Goal: Transaction & Acquisition: Book appointment/travel/reservation

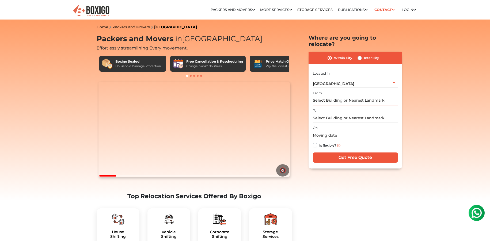
click at [351, 96] on input "text" at bounding box center [355, 100] width 85 height 9
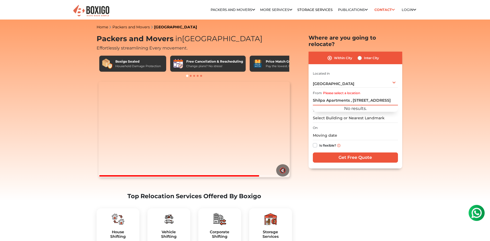
click at [350, 96] on input "Shilpa Apartments , [STREET_ADDRESS]" at bounding box center [355, 100] width 85 height 9
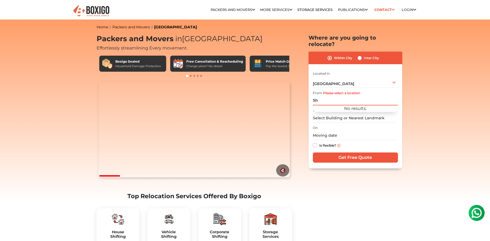
type input "S"
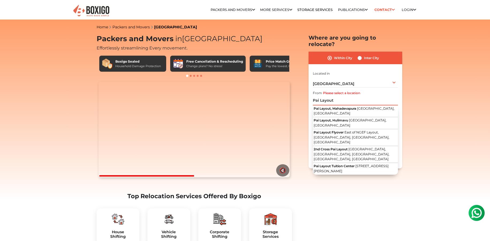
click at [313, 96] on input "Pai Layout" at bounding box center [355, 100] width 85 height 9
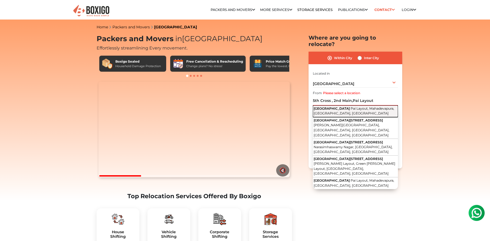
click at [341, 106] on span "Pai Layout, Mahadevapura, [GEOGRAPHIC_DATA], [GEOGRAPHIC_DATA]" at bounding box center [354, 110] width 81 height 9
type input "[STREET_ADDRESS]"
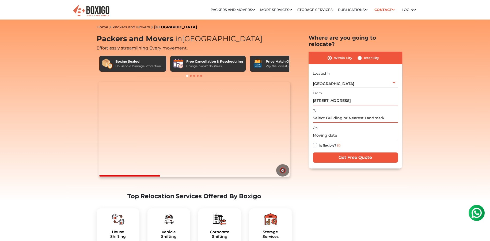
click at [337, 114] on input "text" at bounding box center [355, 117] width 85 height 9
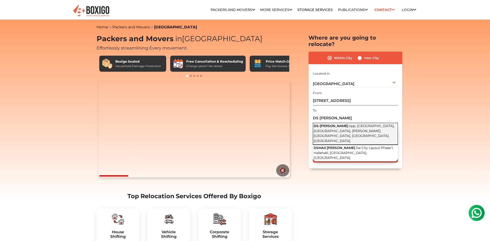
click at [345, 125] on span "opp. [GEOGRAPHIC_DATA], [GEOGRAPHIC_DATA], [PERSON_NAME], [GEOGRAPHIC_DATA], [G…" at bounding box center [354, 133] width 81 height 19
type input "DS-[PERSON_NAME], opp. [GEOGRAPHIC_DATA], [GEOGRAPHIC_DATA], [PERSON_NAME], [GE…"
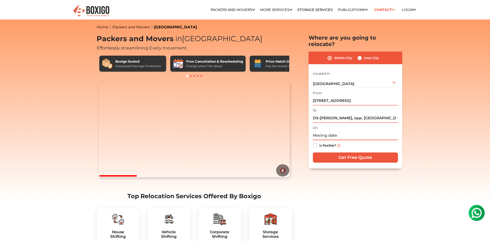
click at [339, 131] on input "text" at bounding box center [355, 135] width 85 height 9
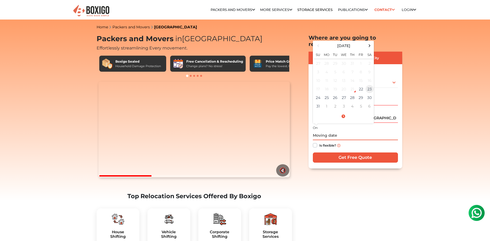
click at [366, 85] on td "23" at bounding box center [369, 89] width 9 height 9
type input "[DATE] 12:00 AM"
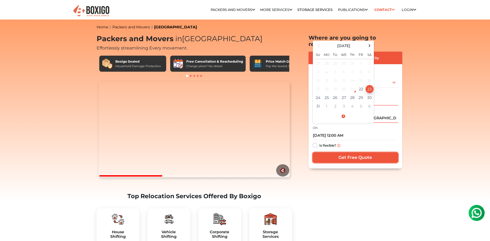
click at [351, 152] on input "Get Free Quote" at bounding box center [355, 157] width 85 height 10
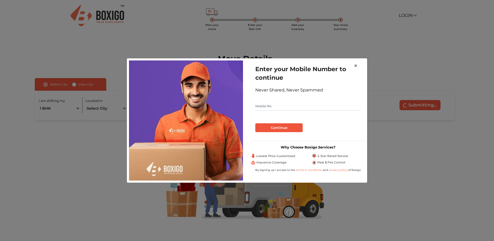
click at [277, 107] on input "text" at bounding box center [307, 106] width 105 height 9
type input "8792761060"
click at [272, 127] on button "Continue" at bounding box center [278, 127] width 47 height 9
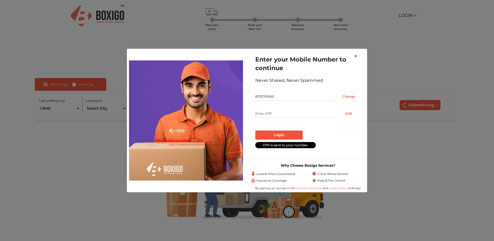
click at [272, 116] on input "text" at bounding box center [295, 113] width 81 height 9
type input "6515"
click at [280, 134] on button "Login" at bounding box center [278, 135] width 47 height 9
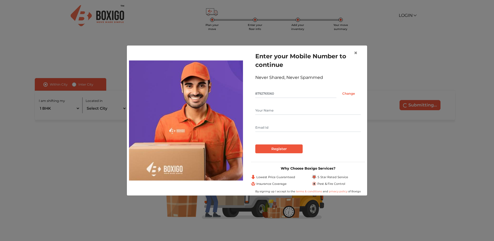
click at [275, 108] on input "text" at bounding box center [307, 110] width 105 height 9
type input "Dilip Dinesh"
type input "dilipdinesh91@gmail.com"
click at [281, 150] on input "Register" at bounding box center [278, 148] width 47 height 9
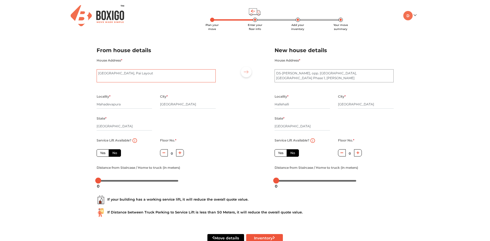
click at [98, 73] on textarea "5th Cross Road, Pai Layout" at bounding box center [156, 75] width 119 height 13
type textarea "Shilpa Apartment , 5th Cross Road, 2nd Main ,Pai Layout"
click at [179, 152] on icon "button" at bounding box center [179, 152] width 3 height 3
type input "1"
drag, startPoint x: 98, startPoint y: 182, endPoint x: 98, endPoint y: 185, distance: 3.0
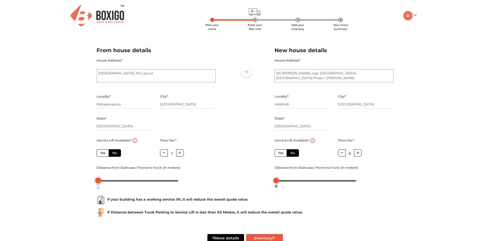
click at [98, 185] on div "0" at bounding box center [98, 186] width 7 height 9
click at [358, 152] on icon "button" at bounding box center [357, 152] width 3 height 3
type input "2"
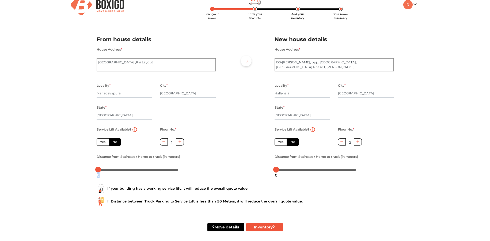
scroll to position [14, 0]
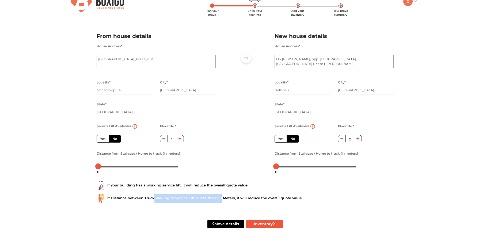
drag, startPoint x: 153, startPoint y: 197, endPoint x: 219, endPoint y: 197, distance: 65.5
click at [219, 197] on div "If Distance between Truck Parking to Service Lift is less than 50 Meters, it wi…" at bounding box center [245, 198] width 297 height 9
click at [267, 223] on button "Inventory" at bounding box center [264, 224] width 37 height 8
radio input "true"
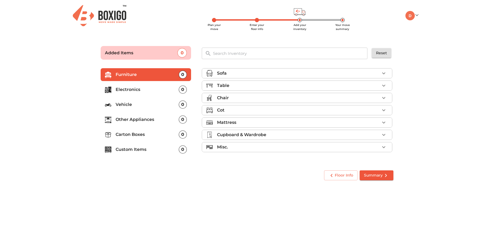
click at [382, 87] on icon "button" at bounding box center [383, 85] width 6 height 6
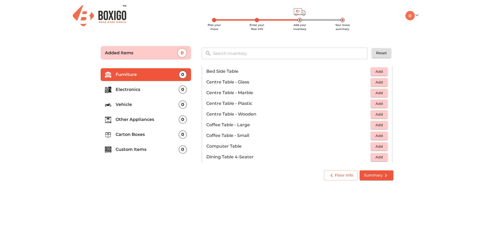
scroll to position [54, 0]
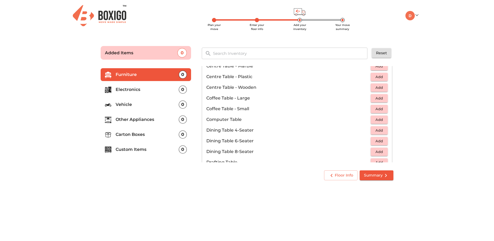
click at [373, 117] on span "Add" at bounding box center [379, 120] width 12 height 6
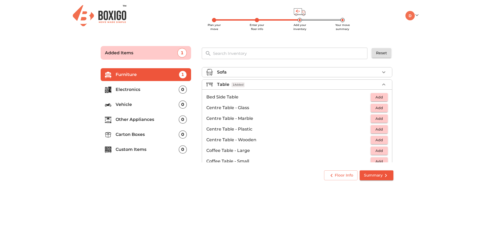
scroll to position [0, 0]
click at [382, 84] on icon "button" at bounding box center [383, 85] width 6 height 6
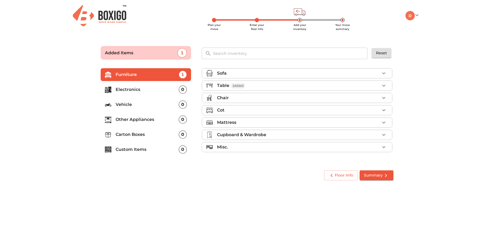
click at [382, 99] on icon "button" at bounding box center [383, 98] width 6 height 6
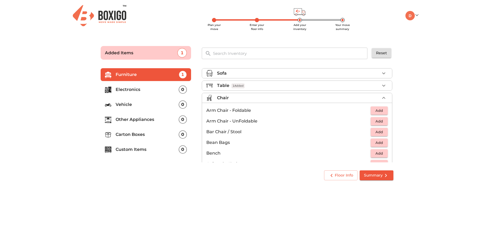
click at [374, 121] on span "Add" at bounding box center [379, 121] width 12 height 6
click at [383, 121] on icon "button" at bounding box center [384, 121] width 4 height 4
click at [383, 100] on icon "button" at bounding box center [383, 98] width 6 height 6
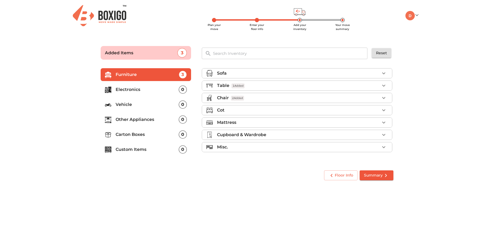
click at [384, 109] on icon "button" at bounding box center [383, 110] width 6 height 6
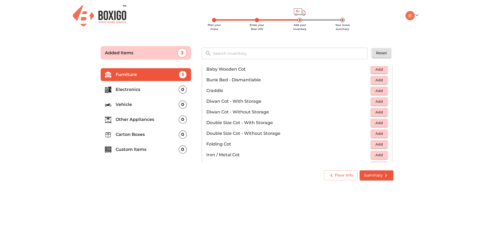
scroll to position [80, 0]
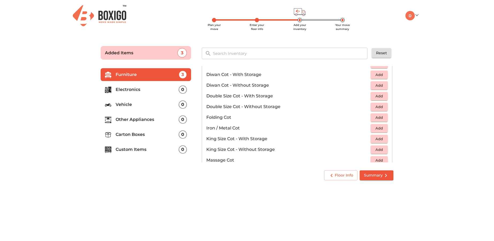
click at [381, 119] on span "Add" at bounding box center [379, 117] width 12 height 6
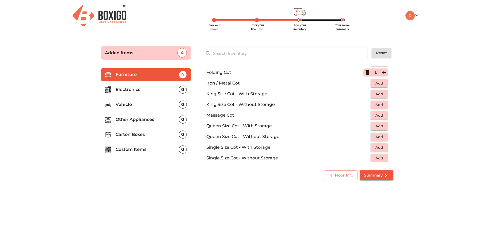
scroll to position [134, 0]
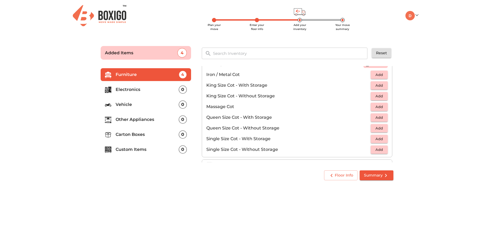
click at [375, 151] on span "Add" at bounding box center [379, 150] width 12 height 6
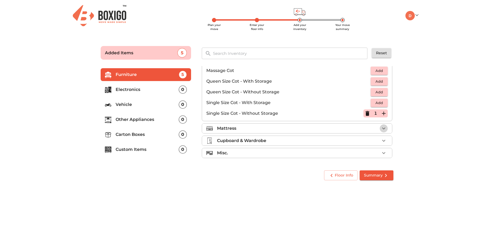
click at [381, 129] on icon "button" at bounding box center [383, 128] width 6 height 6
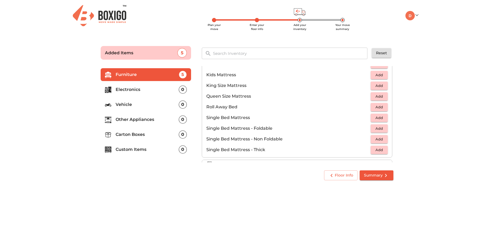
scroll to position [88, 0]
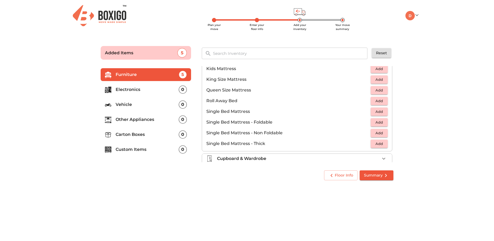
click at [377, 124] on span "Add" at bounding box center [379, 122] width 12 height 6
click at [380, 121] on icon "button" at bounding box center [383, 122] width 6 height 6
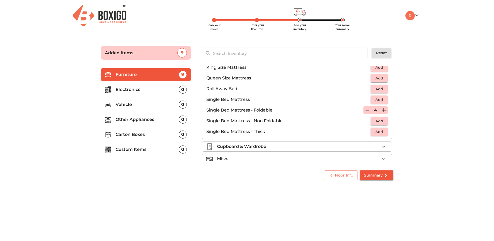
scroll to position [106, 0]
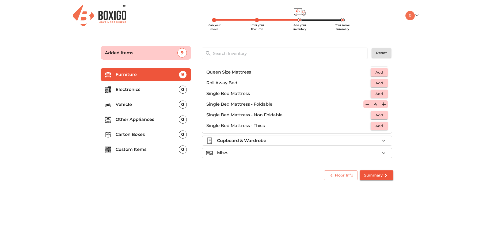
click at [376, 140] on div "Cupboard & Wardrobe" at bounding box center [298, 141] width 163 height 6
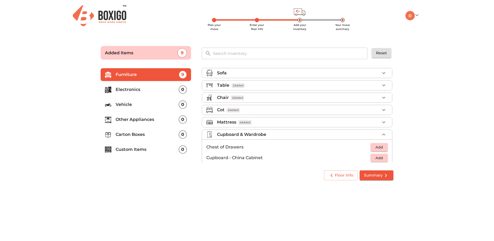
scroll to position [0, 0]
click at [380, 133] on button "button" at bounding box center [384, 135] width 8 height 8
click at [385, 147] on icon "button" at bounding box center [383, 147] width 3 height 2
click at [382, 149] on icon "button" at bounding box center [383, 147] width 6 height 6
click at [163, 92] on p "Electronics" at bounding box center [147, 89] width 63 height 6
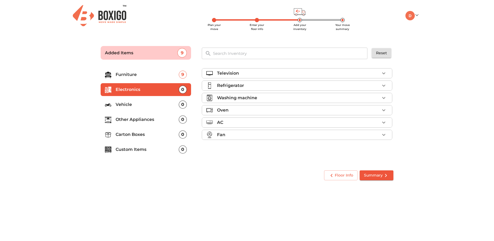
click at [384, 74] on icon "button" at bounding box center [383, 73] width 3 height 2
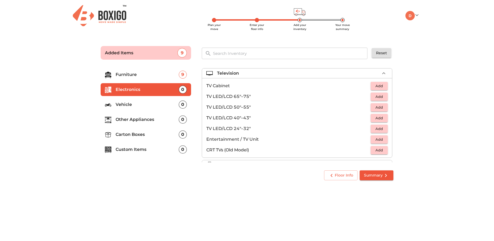
click at [373, 119] on span "Add" at bounding box center [379, 118] width 12 height 6
click at [381, 74] on icon "button" at bounding box center [383, 73] width 6 height 6
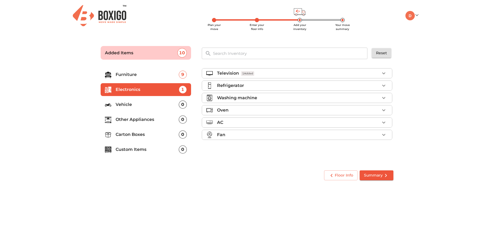
click at [386, 83] on icon "button" at bounding box center [383, 85] width 6 height 6
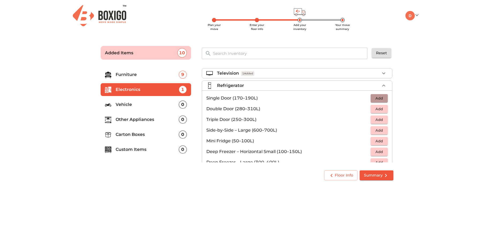
click at [376, 97] on span "Add" at bounding box center [379, 98] width 12 height 6
click at [381, 86] on icon "button" at bounding box center [383, 85] width 6 height 6
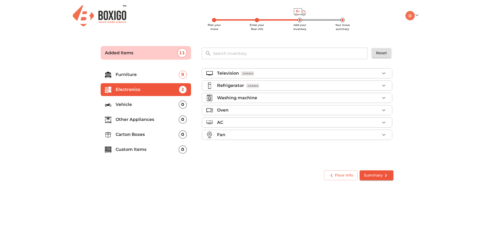
click at [154, 121] on p "Other Appliances" at bounding box center [147, 119] width 63 height 6
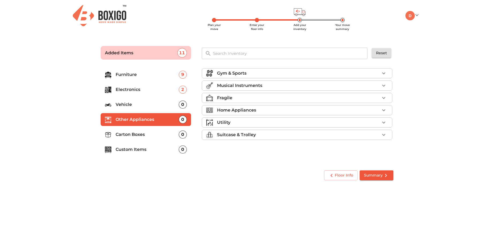
click at [387, 87] on icon "button" at bounding box center [383, 85] width 6 height 6
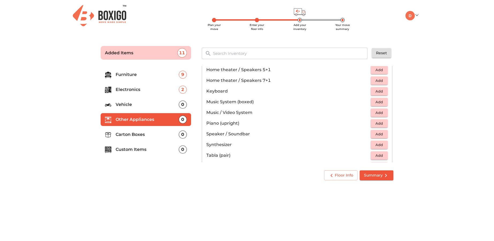
scroll to position [134, 0]
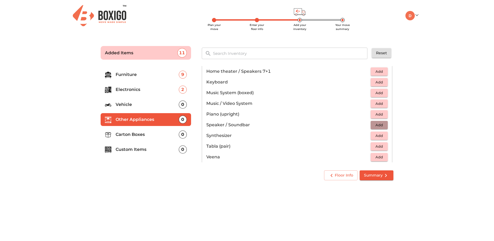
click at [373, 125] on span "Add" at bounding box center [379, 125] width 12 height 6
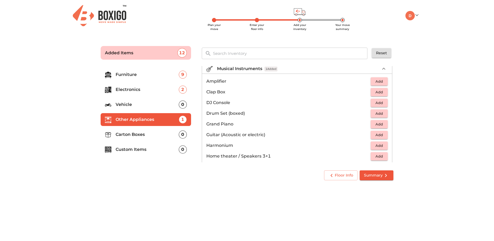
scroll to position [0, 0]
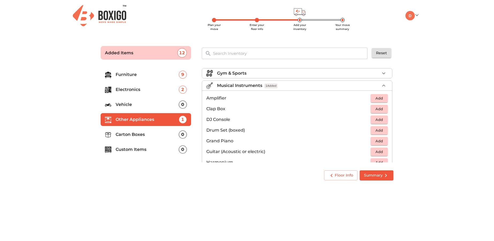
click at [381, 83] on icon "button" at bounding box center [383, 85] width 6 height 6
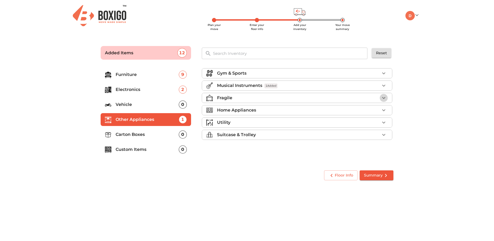
click at [385, 97] on icon "button" at bounding box center [383, 98] width 6 height 6
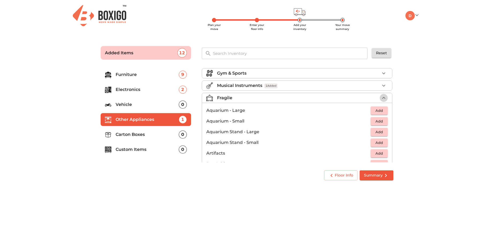
click at [380, 97] on icon "button" at bounding box center [383, 98] width 6 height 6
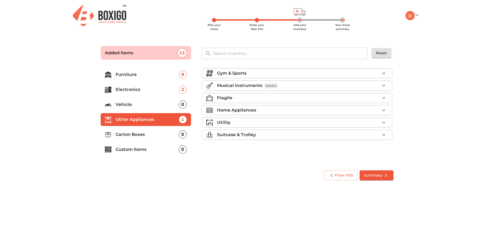
click at [384, 109] on icon "button" at bounding box center [383, 110] width 6 height 6
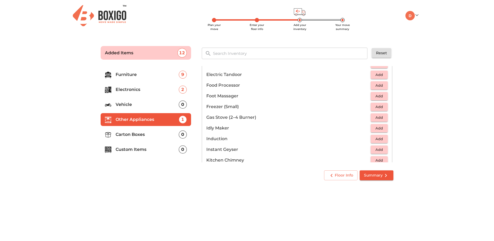
scroll to position [214, 0]
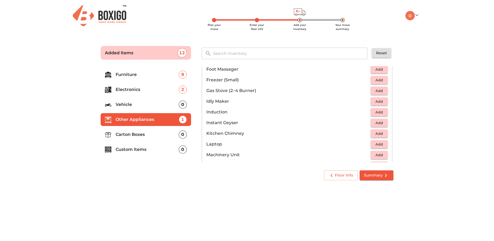
click at [377, 89] on span "Add" at bounding box center [379, 91] width 12 height 6
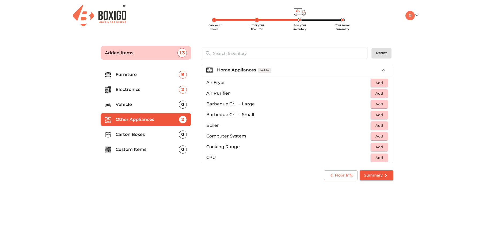
scroll to position [27, 0]
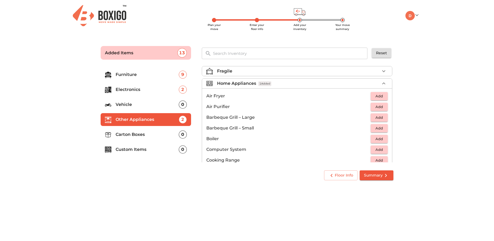
click at [382, 86] on icon "button" at bounding box center [383, 83] width 6 height 6
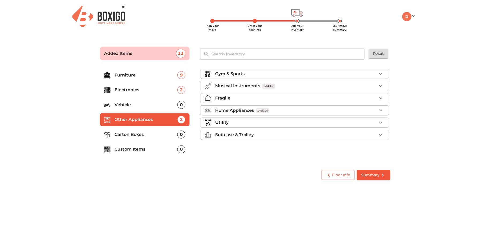
scroll to position [0, 0]
click at [138, 137] on p "Carton Boxes" at bounding box center [147, 134] width 63 height 6
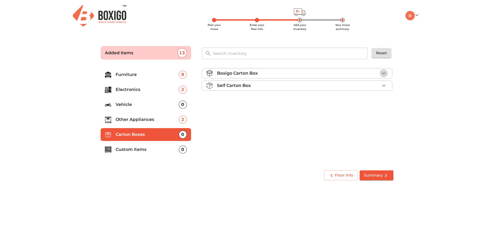
click at [385, 73] on icon "button" at bounding box center [383, 73] width 3 height 2
click at [380, 85] on span "Add" at bounding box center [379, 86] width 12 height 6
click at [381, 85] on icon "button" at bounding box center [383, 86] width 6 height 6
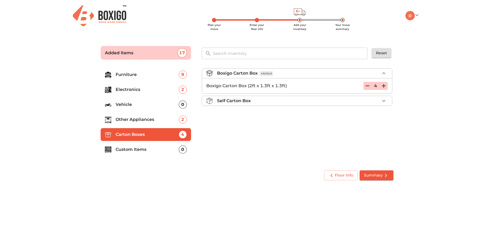
click at [381, 85] on icon "button" at bounding box center [383, 86] width 6 height 6
click at [386, 100] on icon "button" at bounding box center [383, 101] width 6 height 6
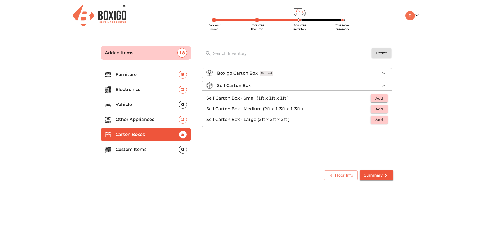
click at [386, 88] on icon "button" at bounding box center [383, 85] width 6 height 6
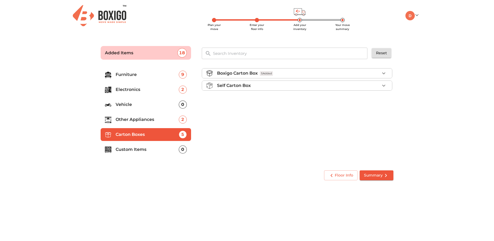
click at [178, 149] on p "Custom Items" at bounding box center [147, 149] width 63 height 6
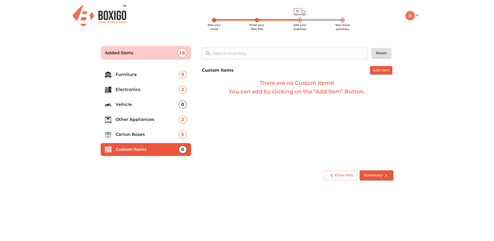
click at [375, 178] on span "Summary" at bounding box center [376, 175] width 25 height 7
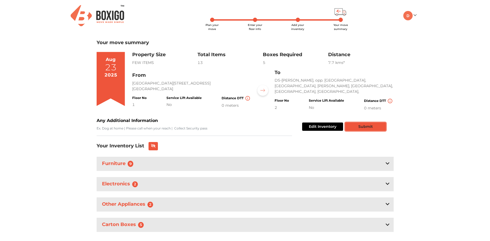
click at [362, 125] on button "Submit" at bounding box center [365, 127] width 41 height 8
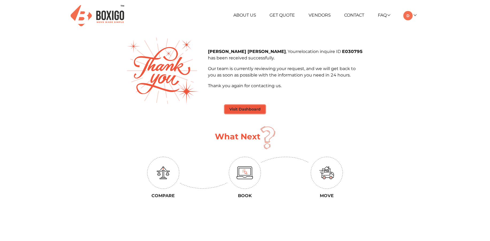
click at [245, 107] on button "Visit Dashboard" at bounding box center [245, 109] width 40 height 8
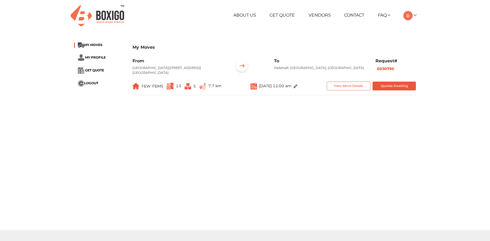
click at [297, 88] on img at bounding box center [295, 86] width 4 height 4
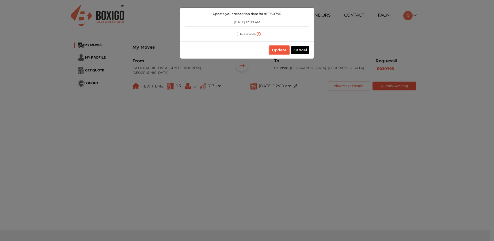
click at [280, 50] on button "Update" at bounding box center [279, 50] width 20 height 8
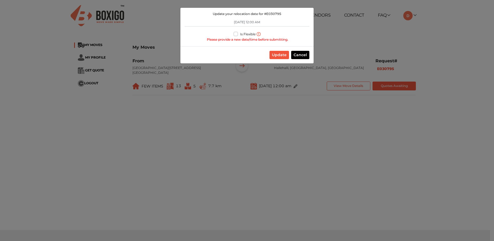
click at [240, 35] on label "Is Flexible" at bounding box center [248, 34] width 16 height 6
click at [236, 35] on input "Is Flexible" at bounding box center [236, 33] width 4 height 5
click at [240, 35] on label "Is Flexible" at bounding box center [248, 34] width 16 height 6
click at [236, 35] on input "Is Flexible" at bounding box center [236, 33] width 4 height 5
checkbox input "false"
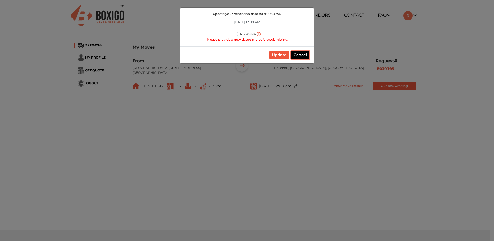
click at [299, 53] on button "Cancel" at bounding box center [300, 55] width 18 height 8
